Goal: Task Accomplishment & Management: Use online tool/utility

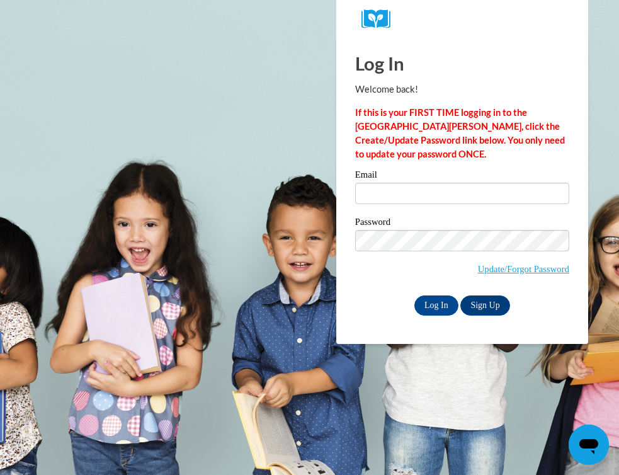
click at [397, 182] on label "Email" at bounding box center [462, 176] width 214 height 13
click at [397, 183] on input "Email" at bounding box center [462, 193] width 214 height 21
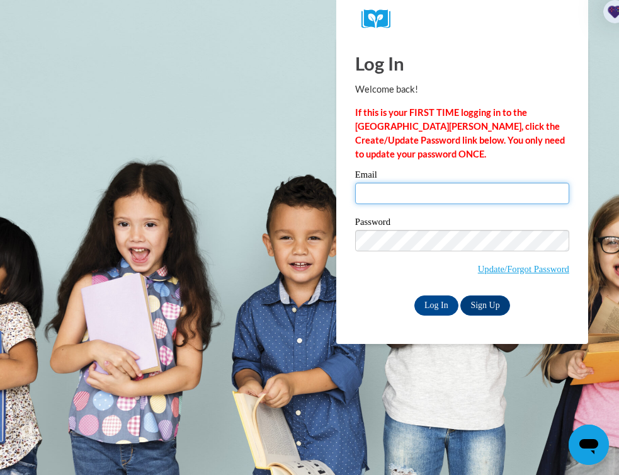
click at [397, 192] on input "Email" at bounding box center [462, 193] width 214 height 21
type input "keyleesalinas@gmail.com"
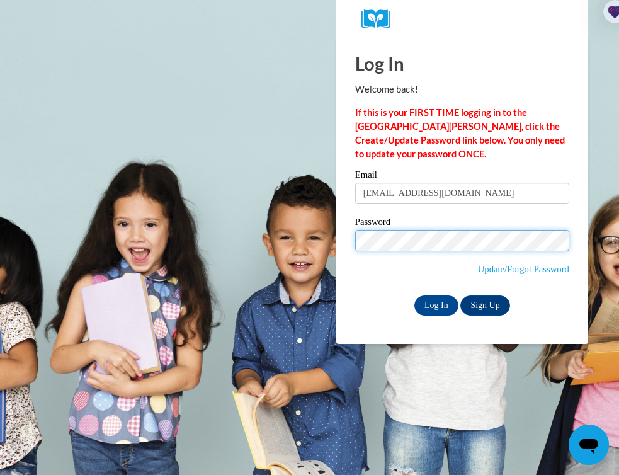
click at [415, 295] on input "Log In" at bounding box center [437, 305] width 44 height 20
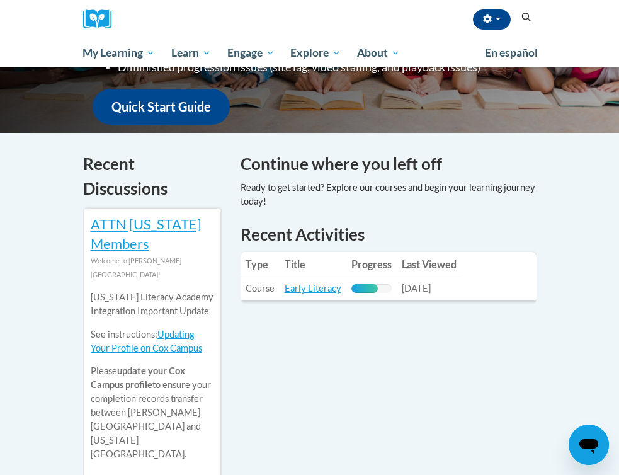
scroll to position [359, 0]
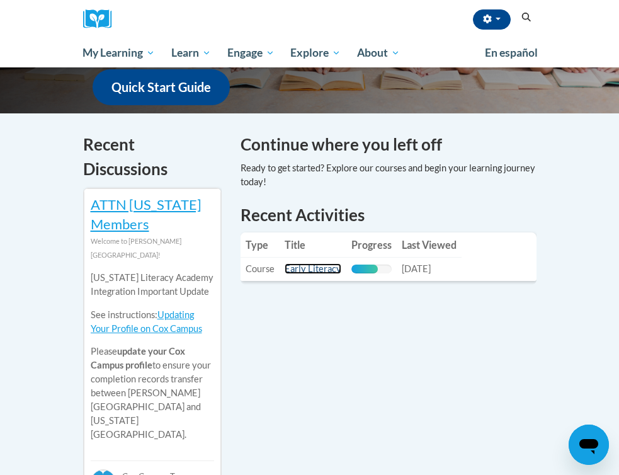
click at [315, 272] on link "Early Literacy" at bounding box center [313, 268] width 57 height 11
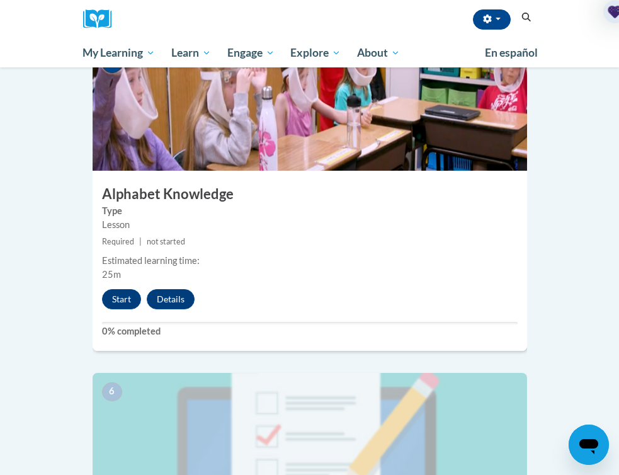
scroll to position [1617, 0]
